Goal: Task Accomplishment & Management: Use online tool/utility

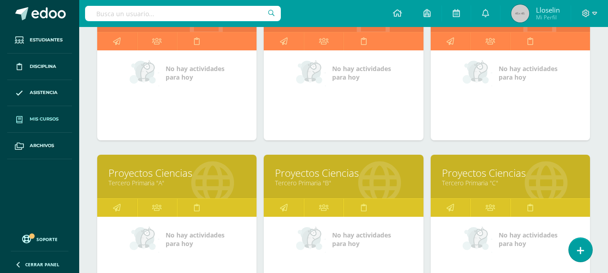
scroll to position [122, 0]
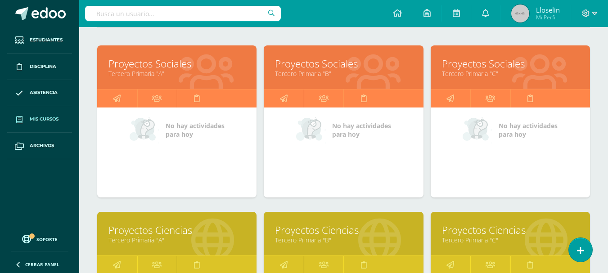
click at [140, 67] on link "Proyectos Sociales" at bounding box center [176, 64] width 137 height 14
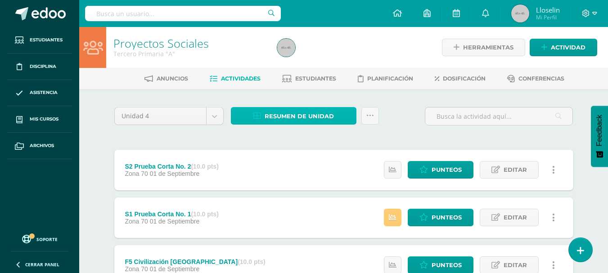
click at [294, 110] on span "Resumen de unidad" at bounding box center [298, 116] width 69 height 17
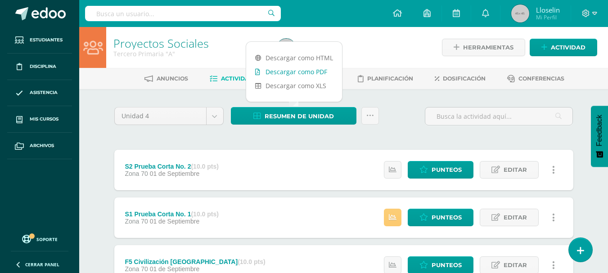
click at [311, 75] on link "Descargar como PDF" at bounding box center [294, 72] width 96 height 14
click at [279, 76] on link "Descargar como PDF" at bounding box center [294, 72] width 96 height 14
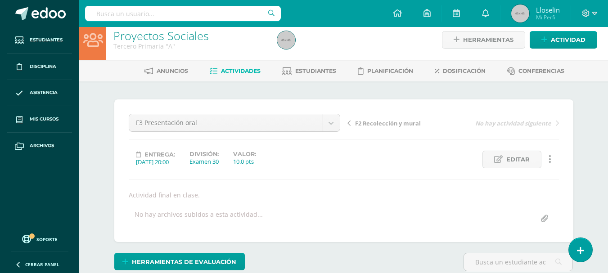
scroll to position [8, 0]
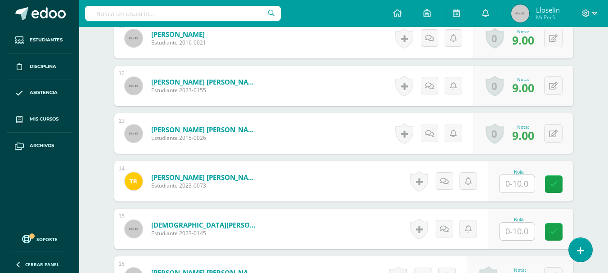
scroll to position [812, 0]
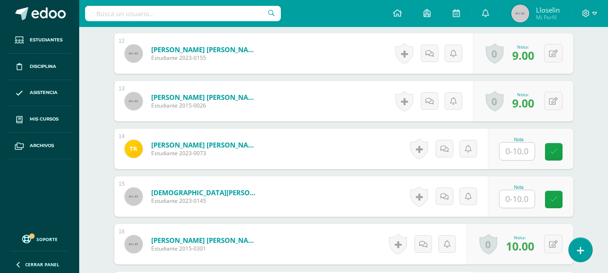
click at [515, 155] on input "text" at bounding box center [516, 152] width 35 height 18
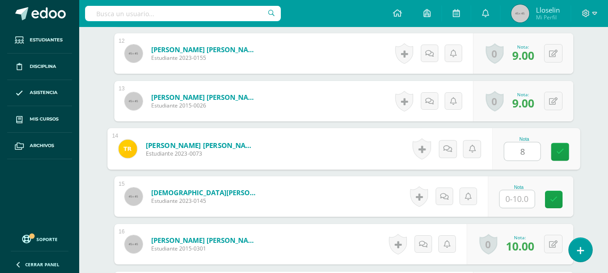
type input "8"
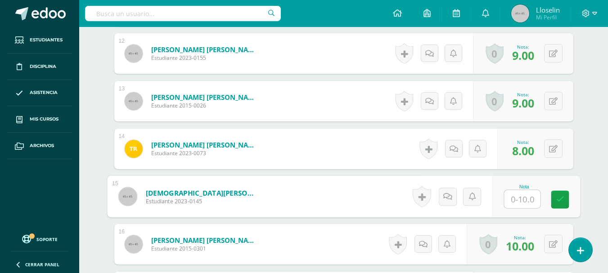
type input "9"
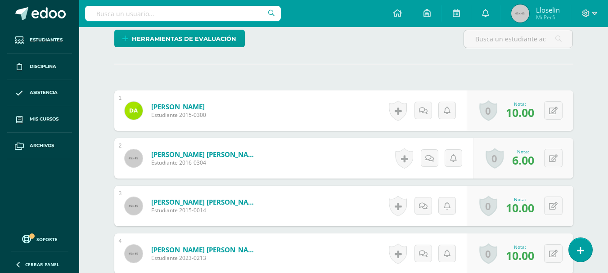
scroll to position [0, 0]
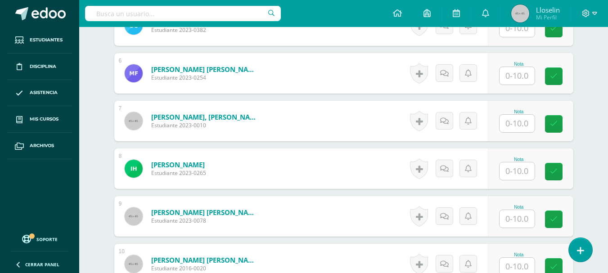
scroll to position [562, 0]
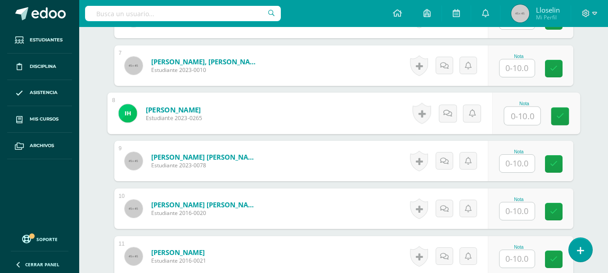
click at [525, 122] on input "text" at bounding box center [522, 116] width 36 height 18
type input "10"
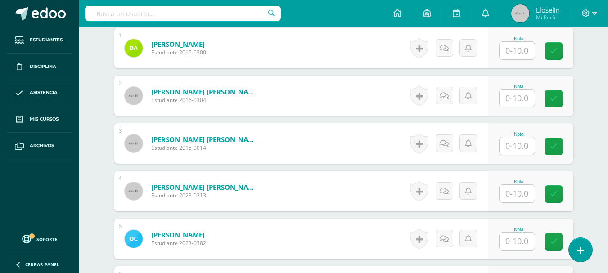
scroll to position [286, 0]
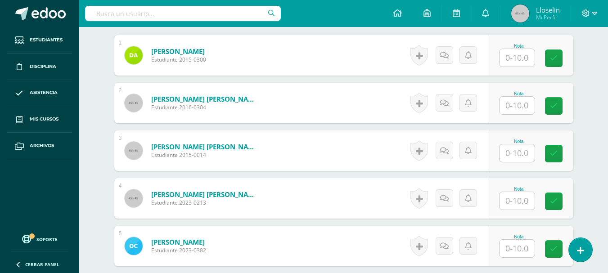
click at [523, 56] on input "text" at bounding box center [516, 58] width 35 height 18
type input "8"
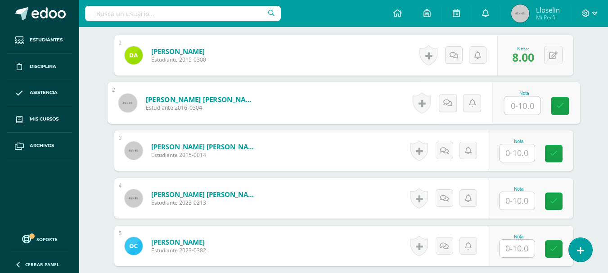
click at [516, 247] on input "text" at bounding box center [516, 249] width 35 height 18
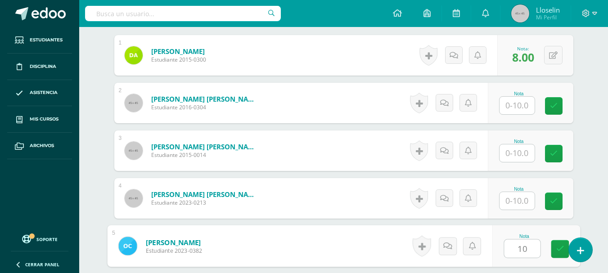
type input "10"
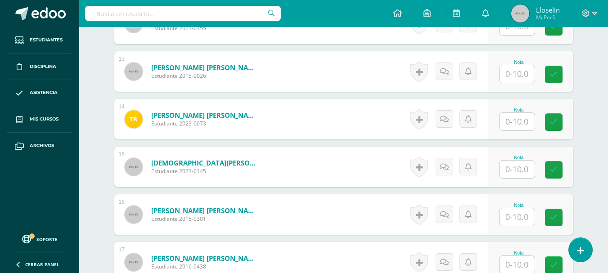
scroll to position [830, 0]
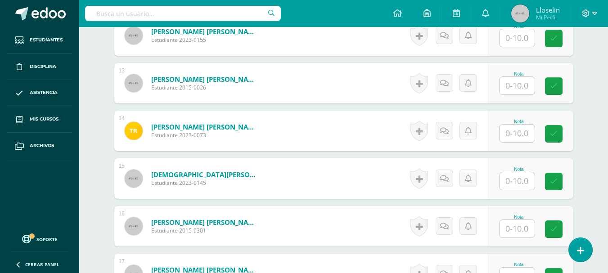
click at [502, 90] on div "Nota" at bounding box center [530, 83] width 85 height 40
type input "7"
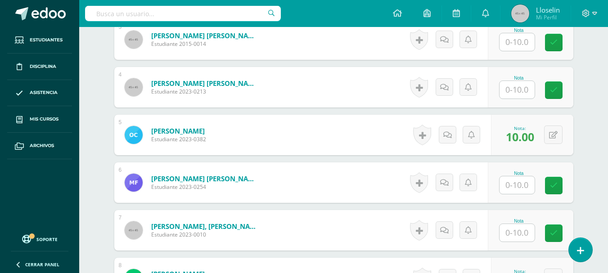
scroll to position [393, 0]
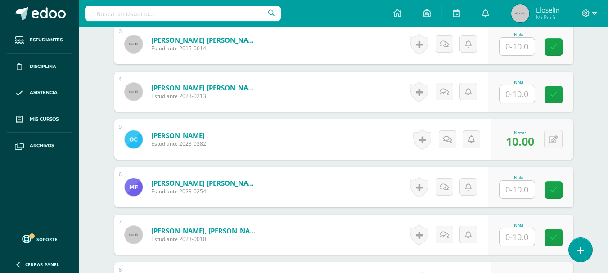
click at [513, 102] on input "text" at bounding box center [516, 94] width 35 height 18
type input "7"
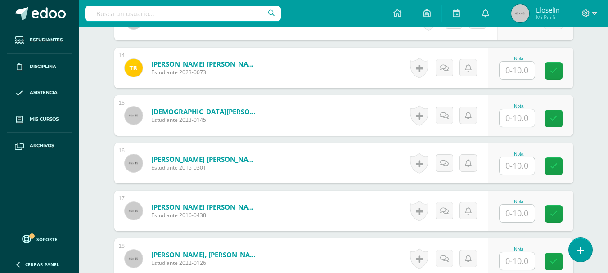
scroll to position [898, 0]
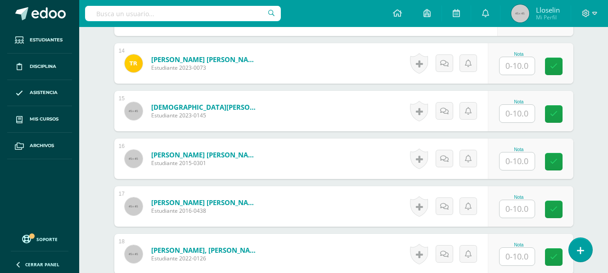
click at [520, 158] on input "text" at bounding box center [516, 161] width 35 height 18
type input "9"
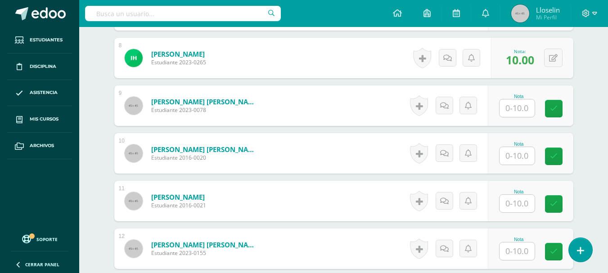
scroll to position [613, 0]
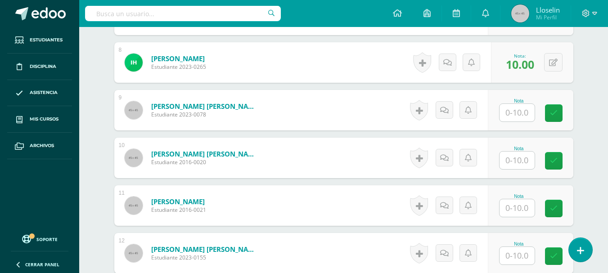
type input "}"
click at [512, 165] on input "text" at bounding box center [516, 161] width 35 height 18
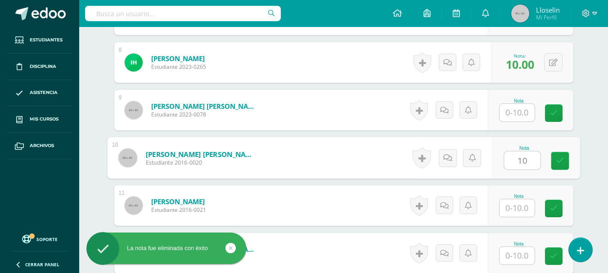
type input "10"
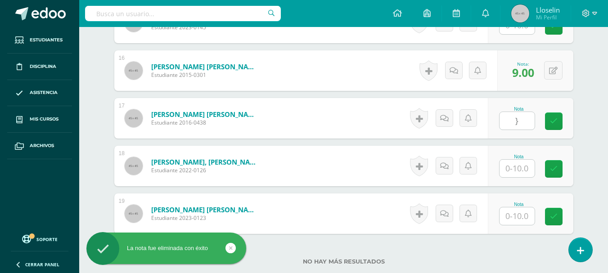
scroll to position [988, 0]
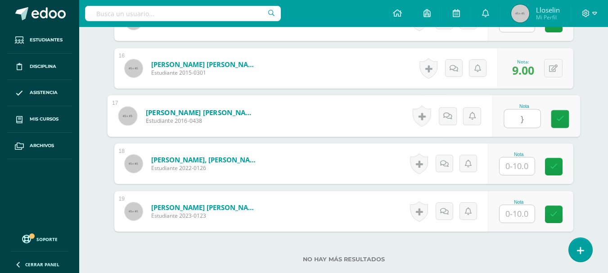
click at [523, 120] on input "}" at bounding box center [522, 119] width 36 height 18
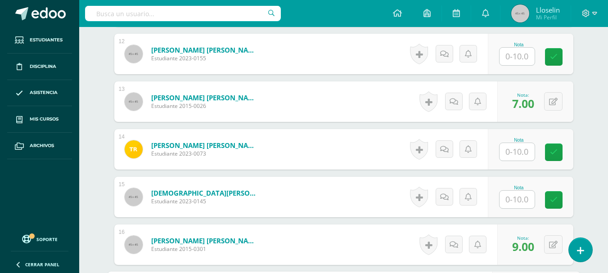
scroll to position [814, 0]
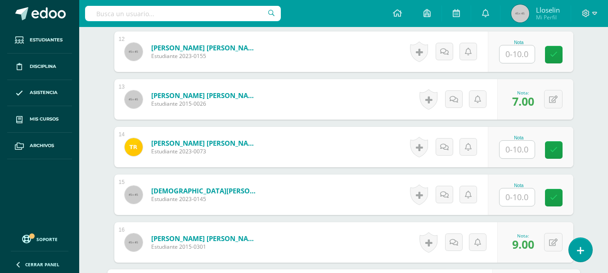
click at [521, 192] on input "text" at bounding box center [516, 197] width 35 height 18
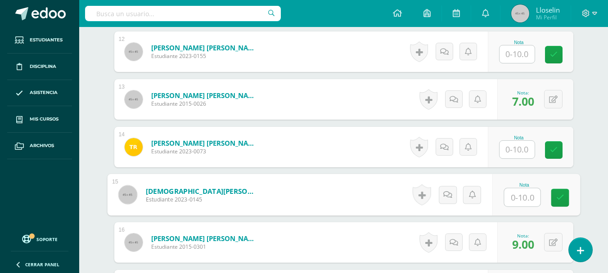
type input "7"
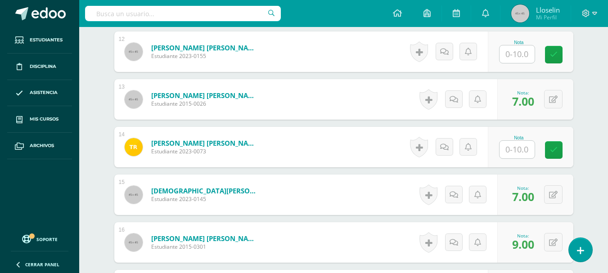
click at [518, 45] on input "text" at bounding box center [516, 54] width 35 height 18
type input "10"
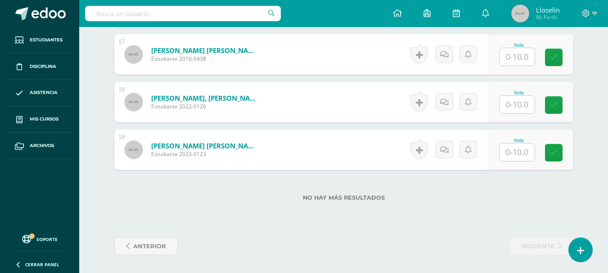
click at [514, 149] on input "text" at bounding box center [516, 152] width 35 height 18
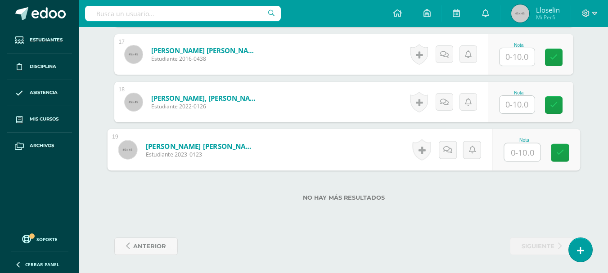
type input "9"
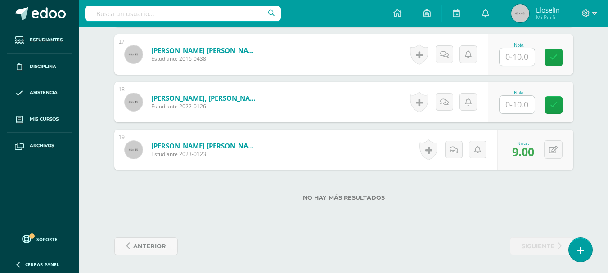
click at [512, 103] on input "text" at bounding box center [516, 105] width 35 height 18
type input "8"
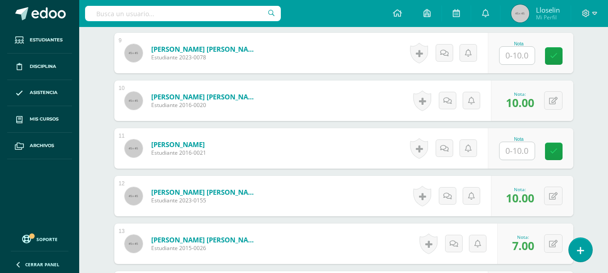
scroll to position [667, 0]
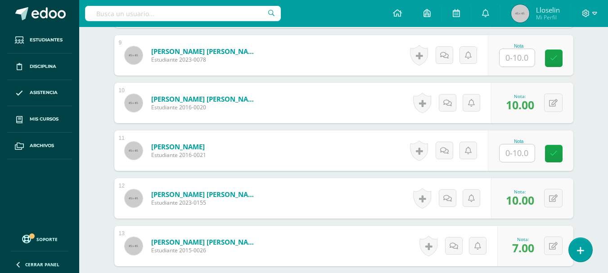
click at [520, 150] on input "text" at bounding box center [516, 153] width 35 height 18
type input "9"
click at [517, 58] on input "text" at bounding box center [516, 58] width 35 height 18
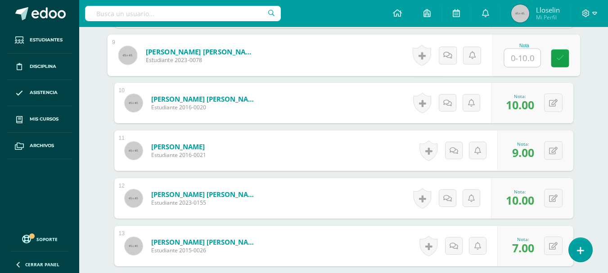
type input "9"
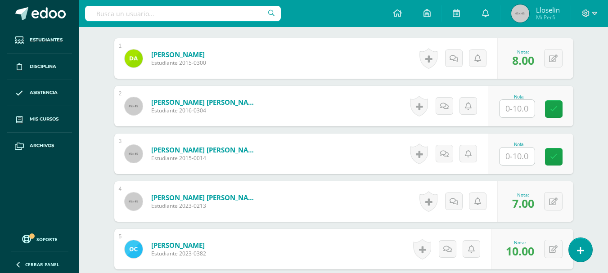
scroll to position [285, 0]
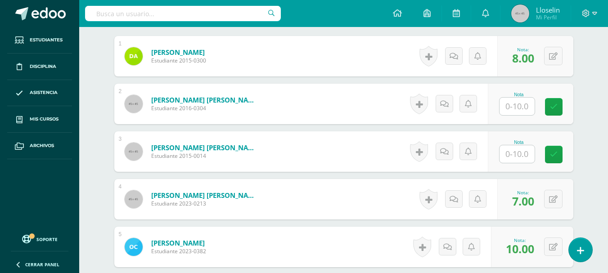
click at [528, 108] on input "text" at bounding box center [516, 107] width 35 height 18
type input "6"
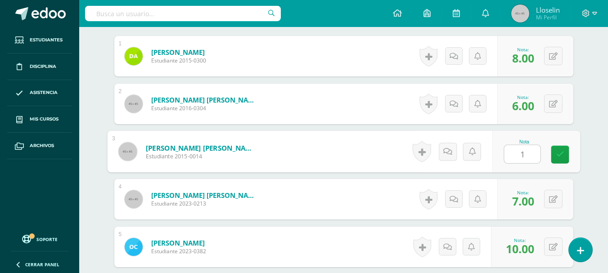
type input "10"
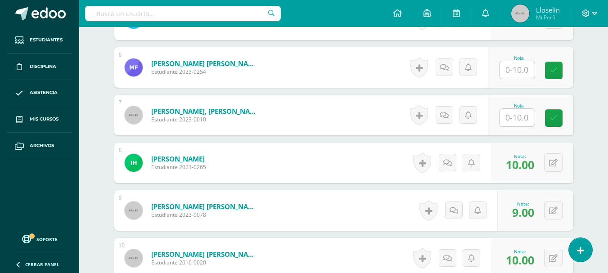
scroll to position [507, 0]
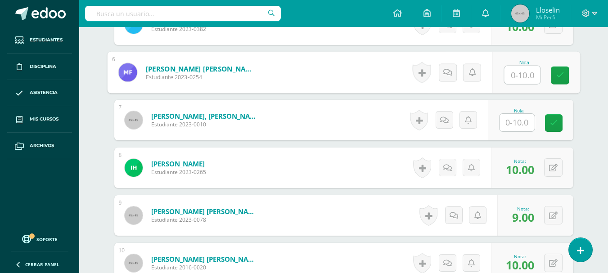
click at [528, 72] on input "text" at bounding box center [522, 75] width 36 height 18
type input "10"
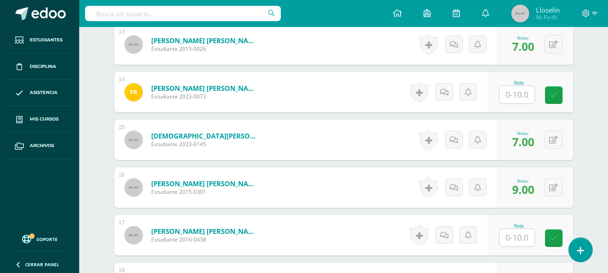
scroll to position [873, 0]
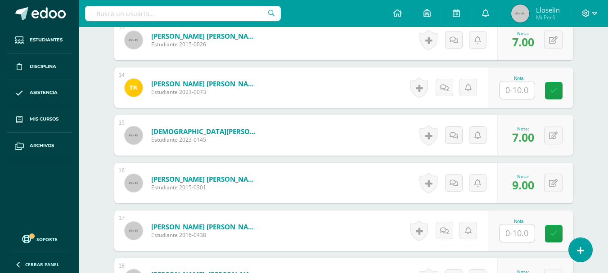
click at [509, 93] on input "text" at bounding box center [516, 90] width 35 height 18
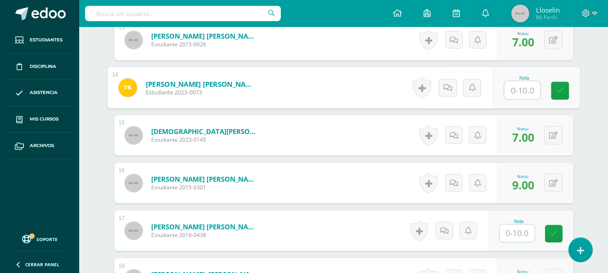
type input "7"
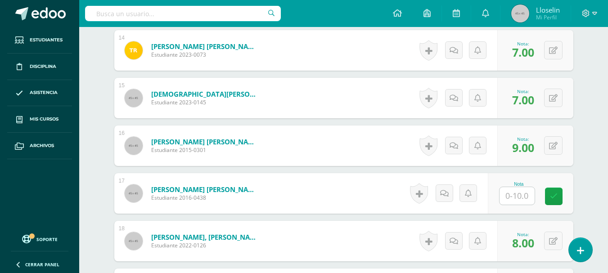
scroll to position [922, 0]
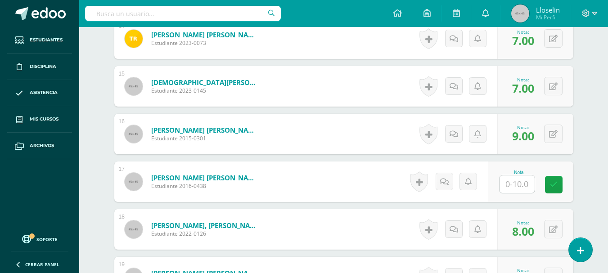
click at [516, 182] on input "text" at bounding box center [516, 184] width 35 height 18
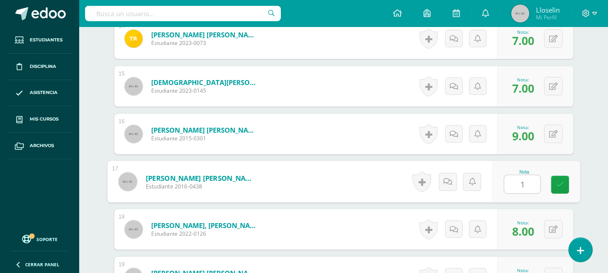
type input "10"
